Goal: Task Accomplishment & Management: Manage account settings

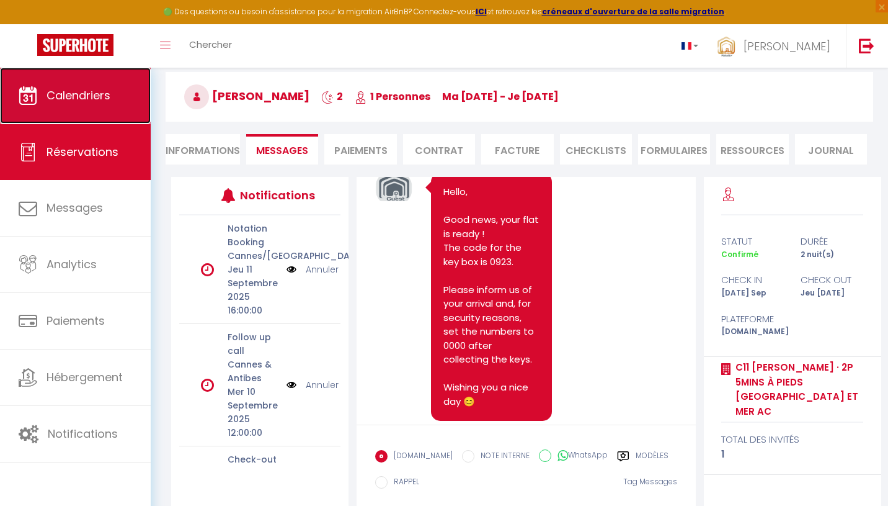
click at [86, 107] on link "Calendriers" at bounding box center [75, 96] width 151 height 56
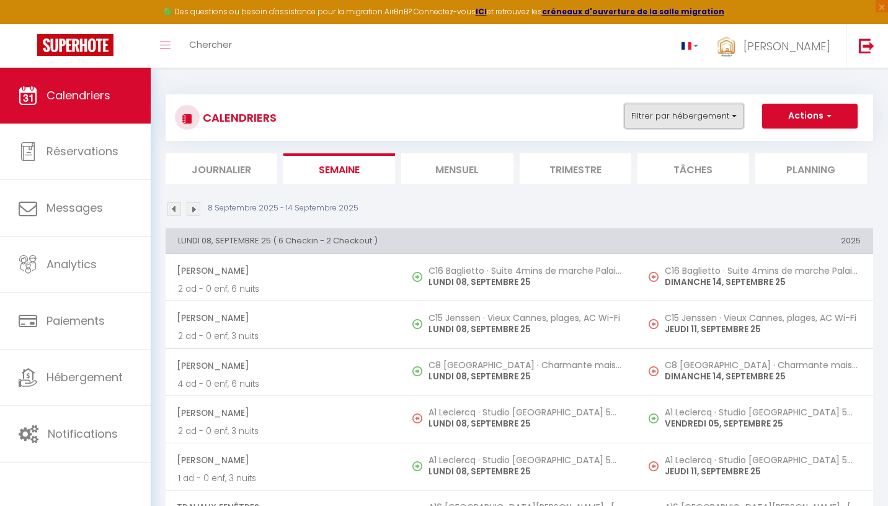
click at [666, 109] on button "Filtrer par hébergement" at bounding box center [684, 116] width 119 height 25
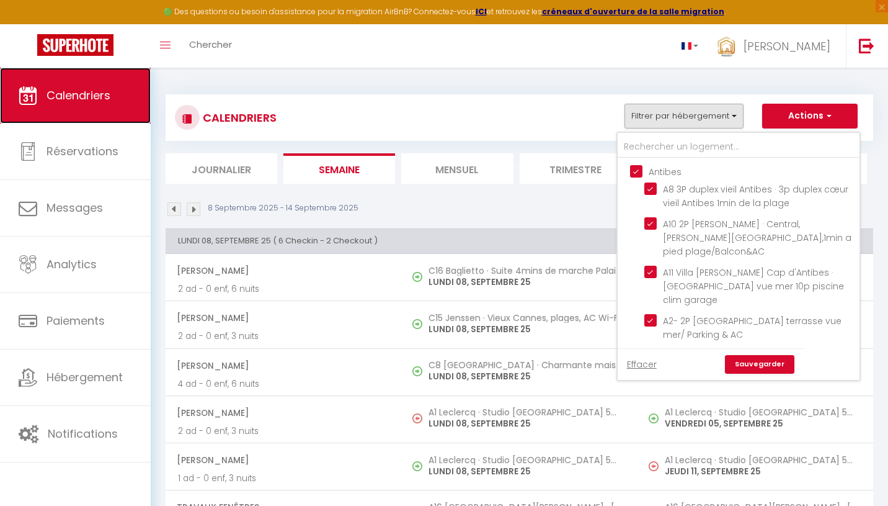
click at [66, 105] on link "Calendriers" at bounding box center [75, 96] width 151 height 56
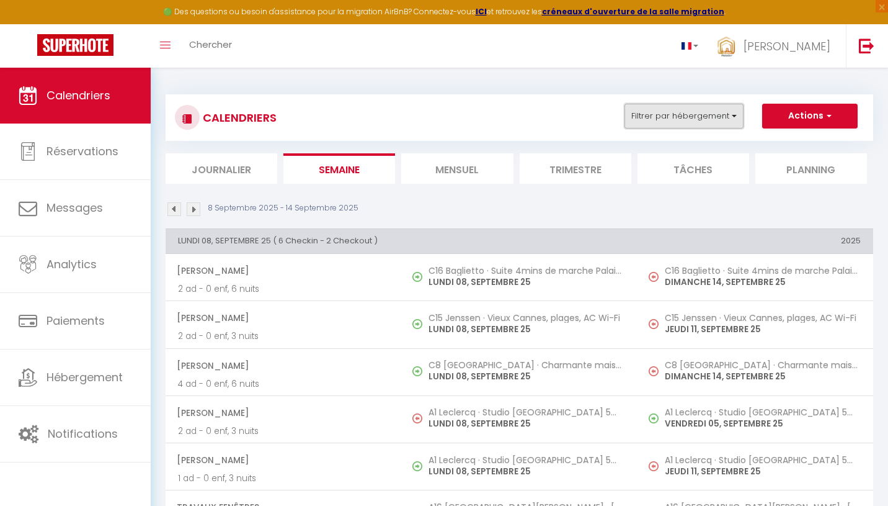
click at [738, 114] on button "Filtrer par hébergement" at bounding box center [684, 116] width 119 height 25
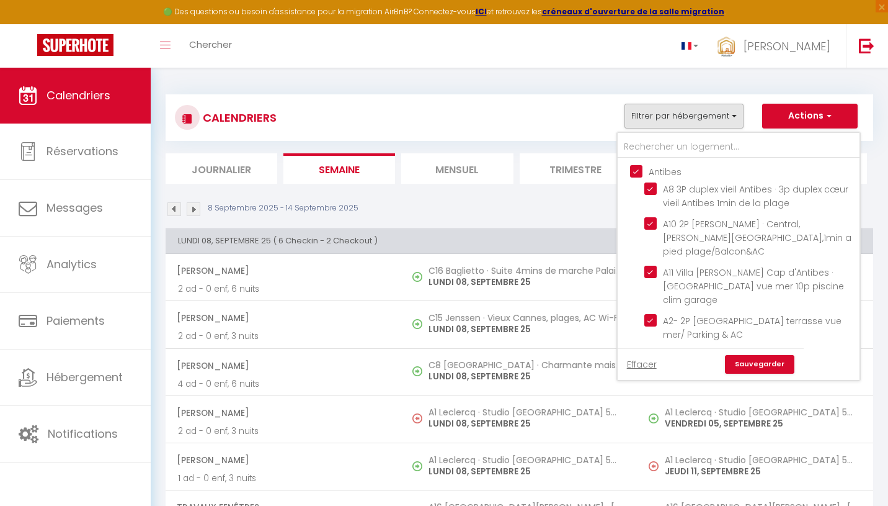
click at [570, 173] on li "Trimestre" at bounding box center [576, 168] width 112 height 30
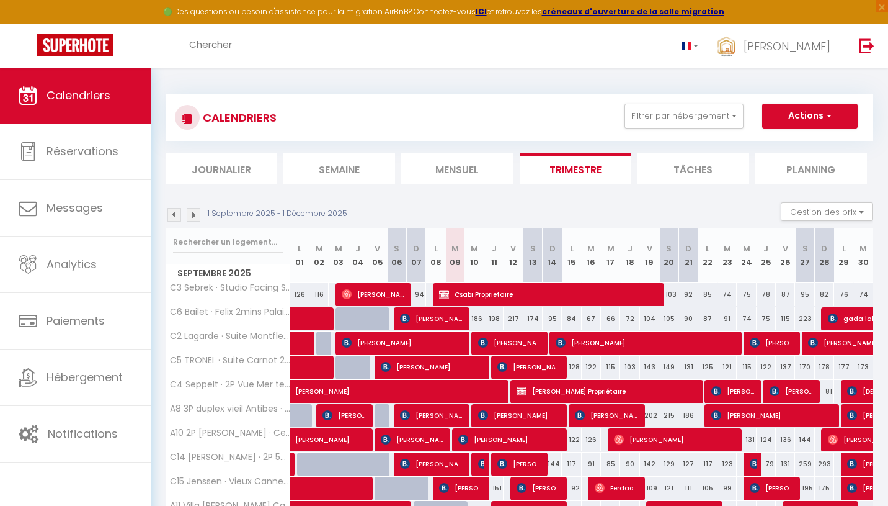
click at [466, 166] on li "Mensuel" at bounding box center [457, 168] width 112 height 30
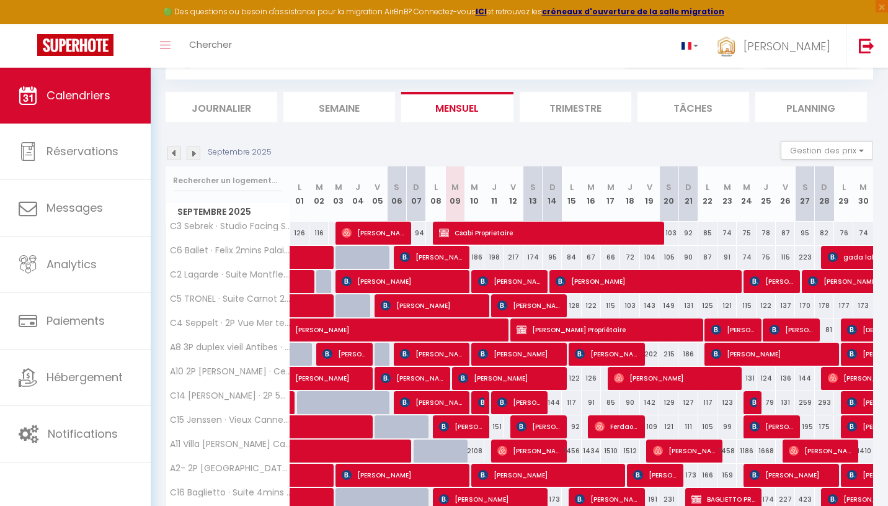
scroll to position [65, 0]
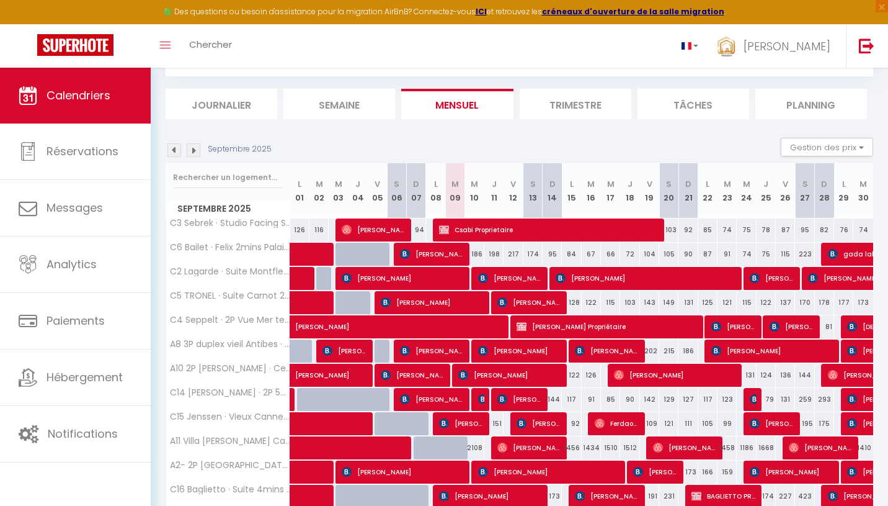
click at [558, 256] on div "95" at bounding box center [552, 254] width 19 height 23
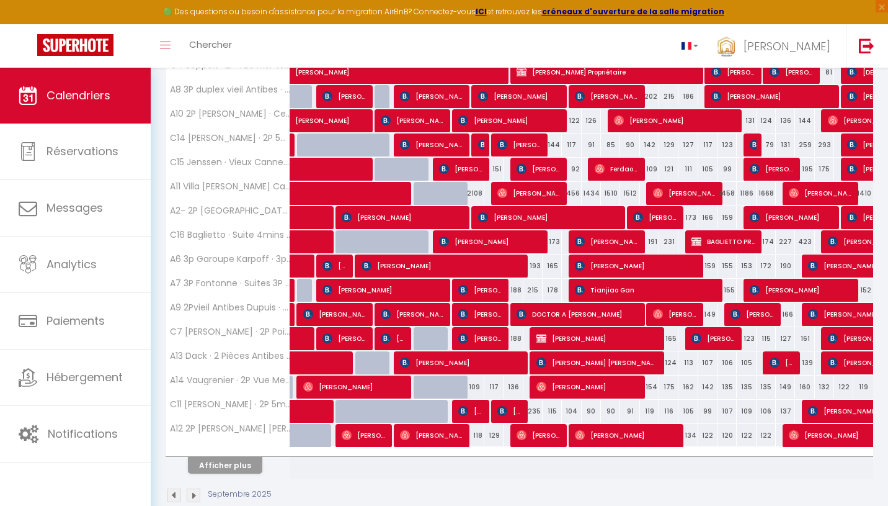
scroll to position [342, 0]
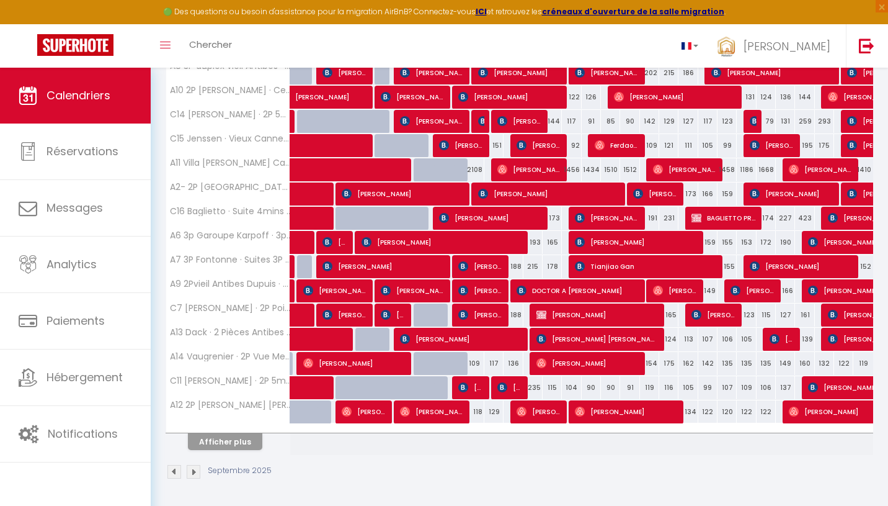
click at [665, 455] on div "Septembre 2025" at bounding box center [520, 473] width 708 height 37
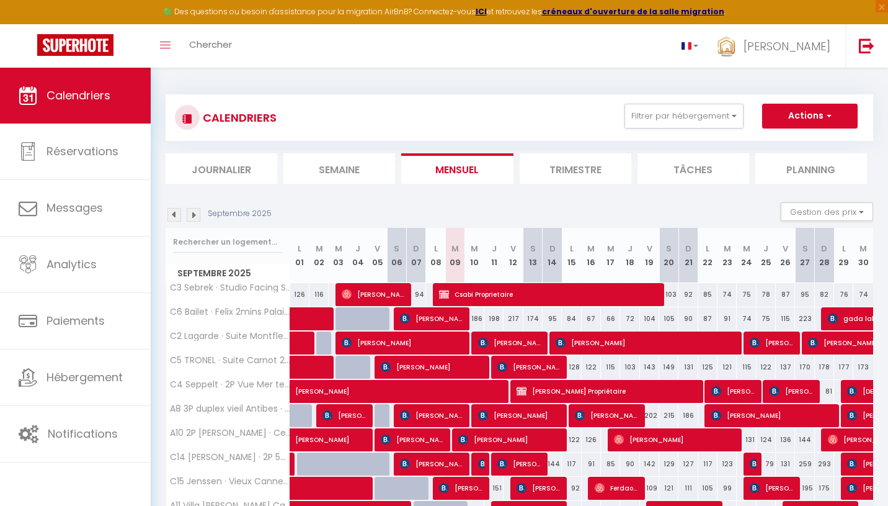
click at [305, 179] on li "Semaine" at bounding box center [339, 168] width 112 height 30
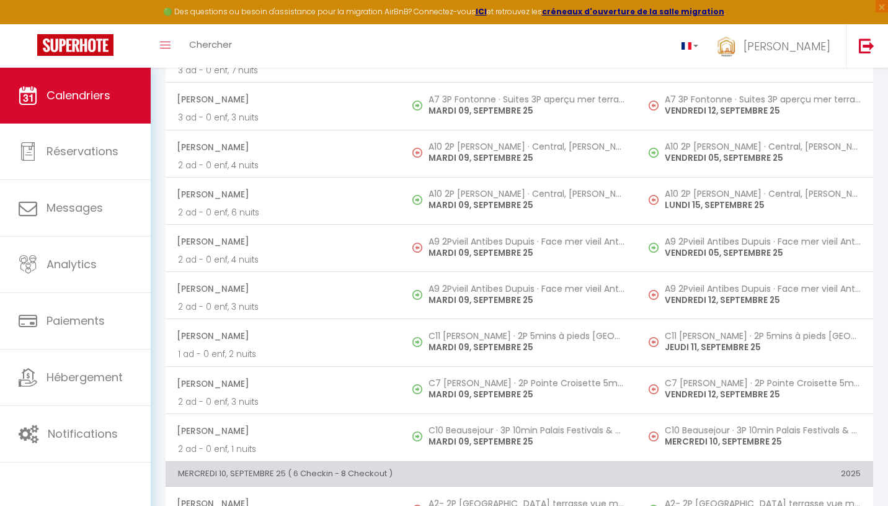
scroll to position [626, 0]
